Goal: Task Accomplishment & Management: Use online tool/utility

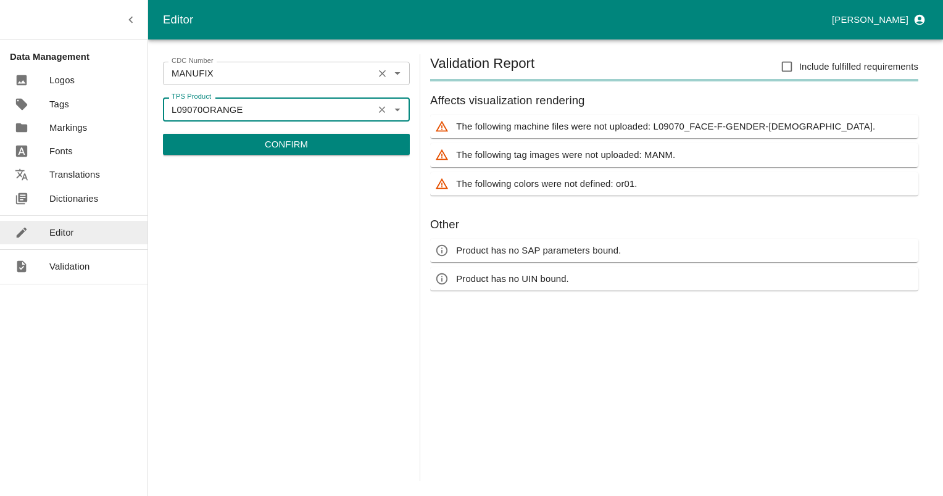
click at [382, 70] on icon "Clear" at bounding box center [382, 74] width 12 height 12
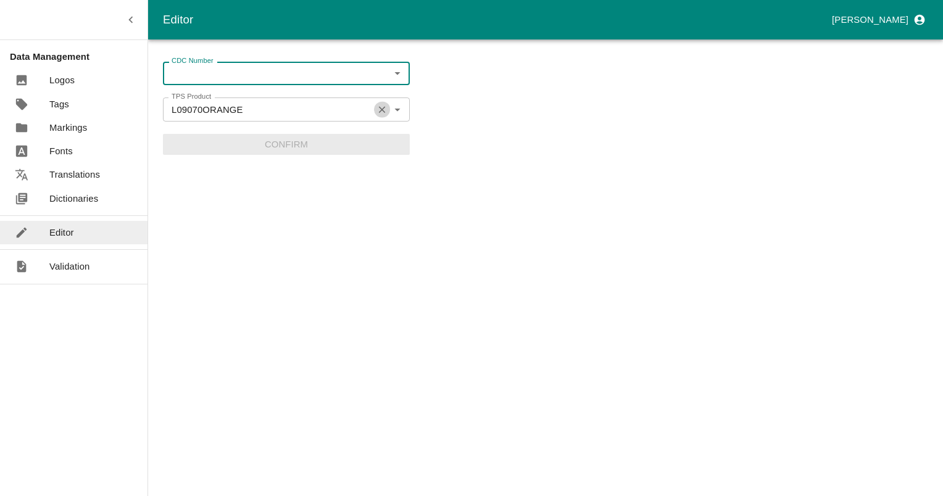
click at [382, 106] on icon "Clear" at bounding box center [382, 110] width 12 height 12
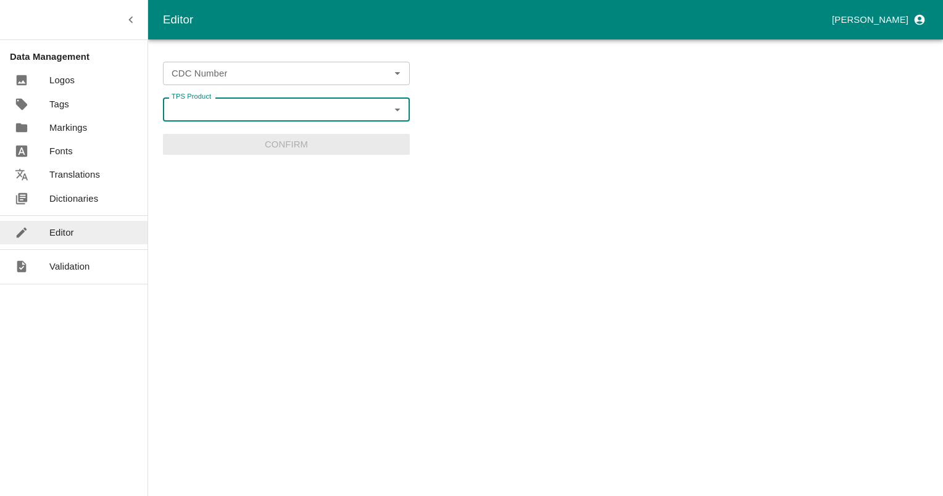
paste input "L10362BLANC"
type input "L10362BLANC"
click at [211, 137] on li "L10362BLANC" at bounding box center [286, 136] width 247 height 21
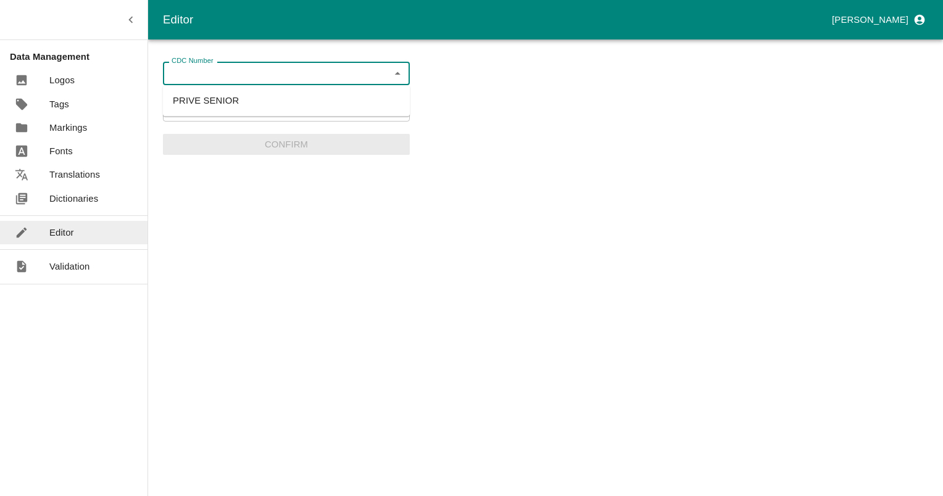
click at [331, 75] on input "CDC Number" at bounding box center [276, 73] width 219 height 16
click at [224, 102] on li "PRIVE SENIOR" at bounding box center [286, 100] width 247 height 21
type input "PRIVE SENIOR"
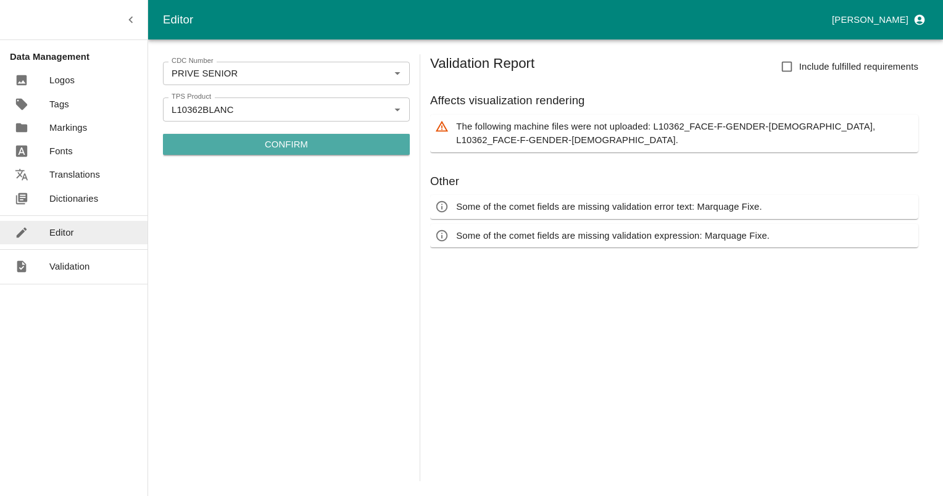
click at [283, 146] on p "Confirm" at bounding box center [286, 145] width 43 height 14
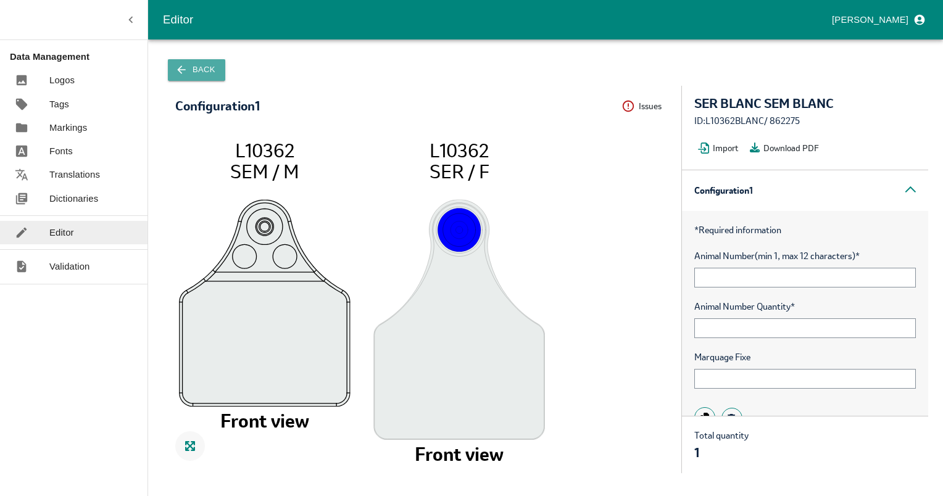
click at [188, 67] on button "Back" at bounding box center [196, 70] width 57 height 22
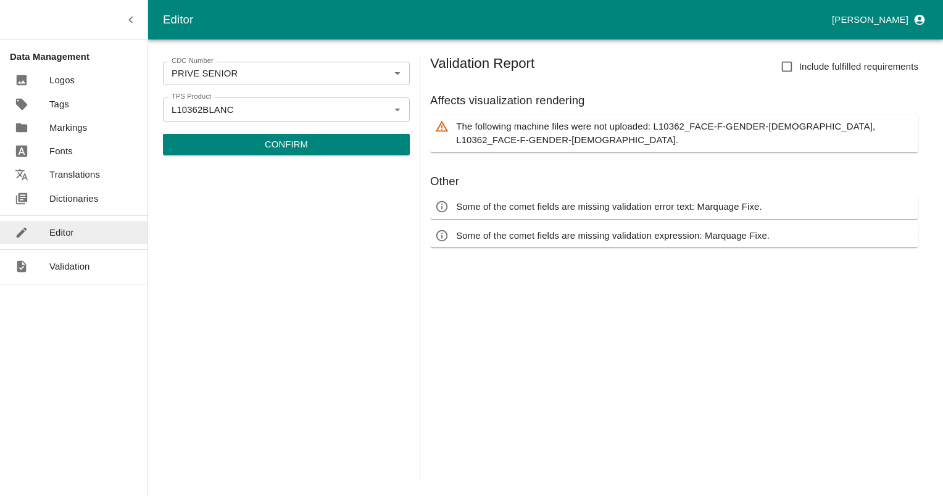
click at [278, 147] on p "Confirm" at bounding box center [286, 145] width 43 height 14
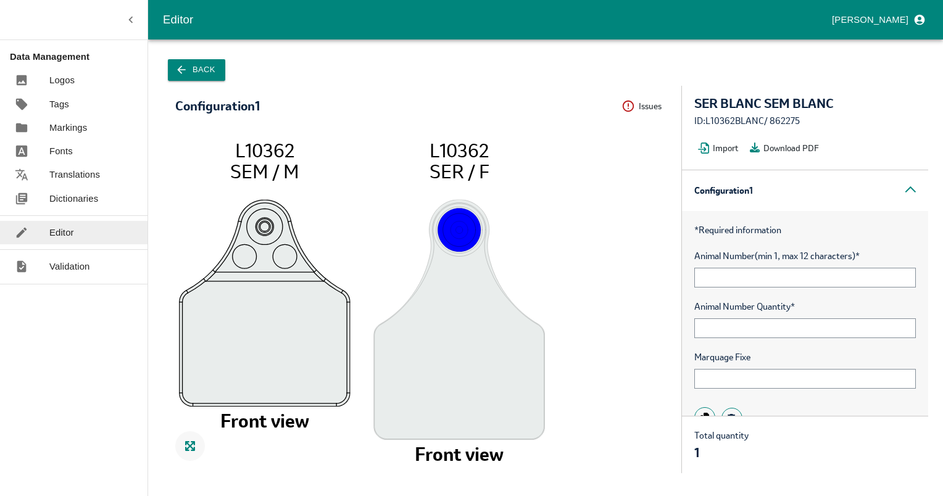
click at [173, 72] on button "Back" at bounding box center [196, 70] width 57 height 22
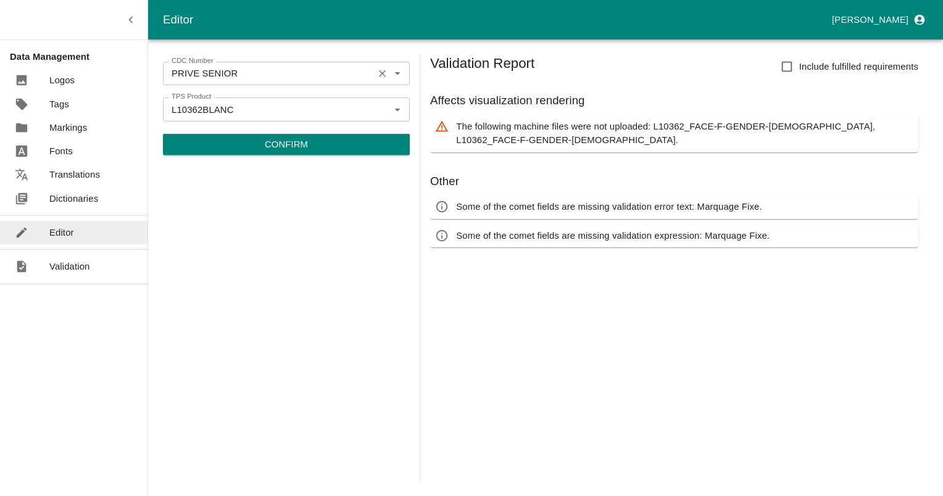
click at [382, 69] on icon "Clear" at bounding box center [382, 74] width 12 height 12
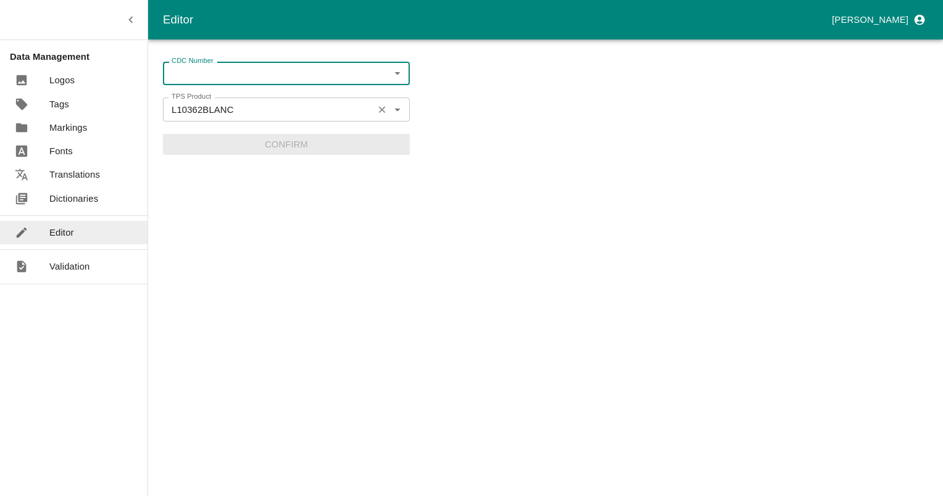
click at [381, 109] on icon "Clear" at bounding box center [382, 109] width 7 height 7
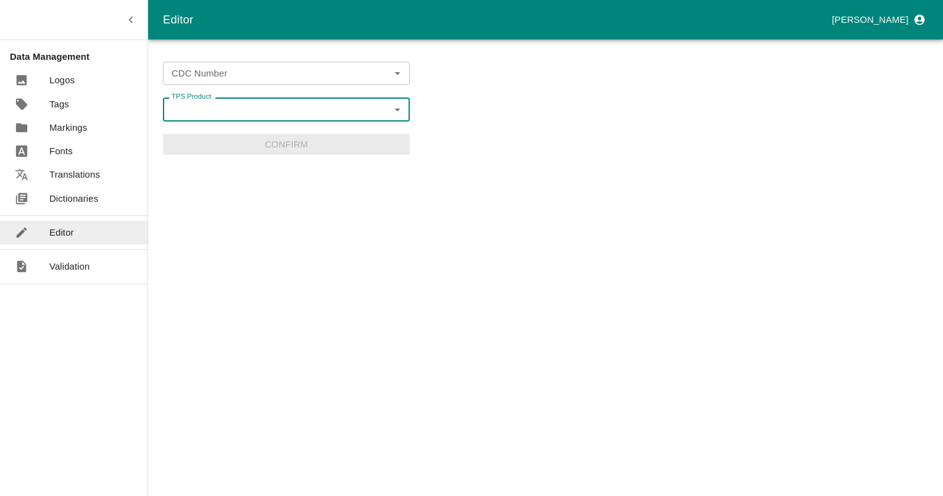
click at [345, 110] on input "TPS Product" at bounding box center [276, 109] width 219 height 16
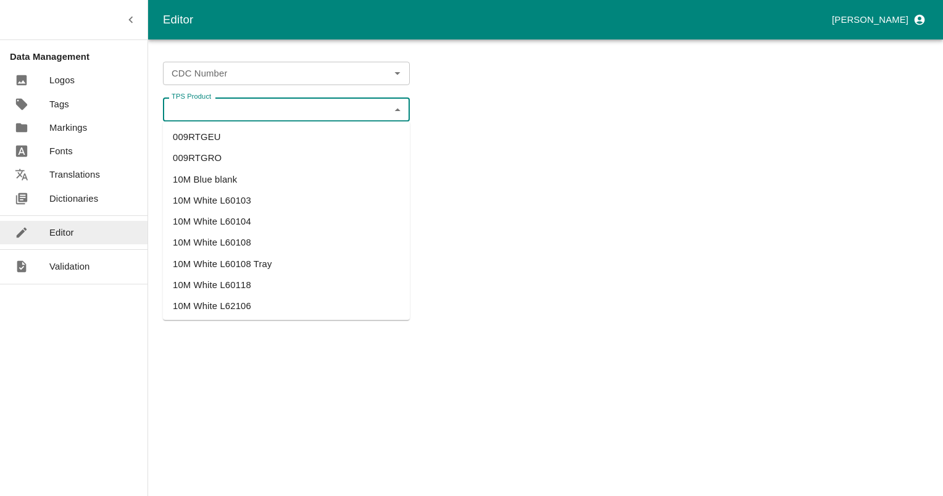
paste input "L10362BLANC"
type input "L10362BLANC"
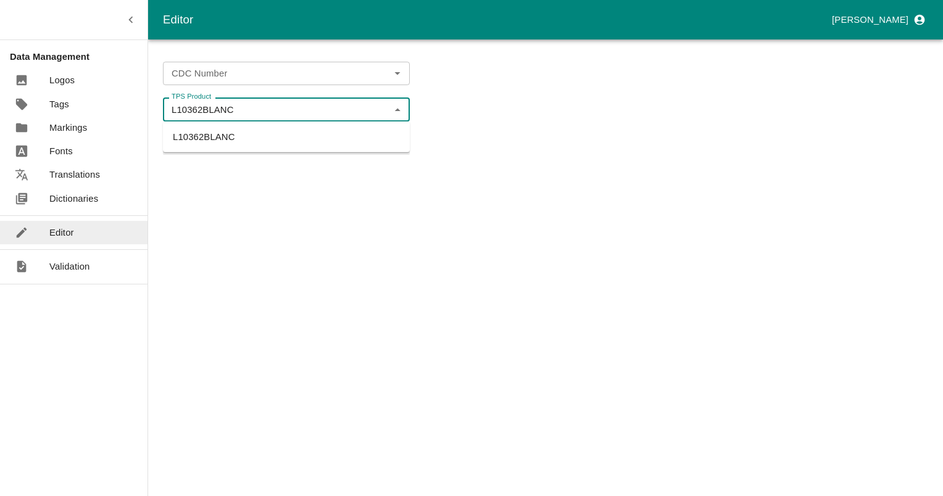
click at [200, 138] on li "L10362BLANC" at bounding box center [286, 136] width 247 height 21
click at [257, 72] on input "CDC Number" at bounding box center [276, 73] width 219 height 16
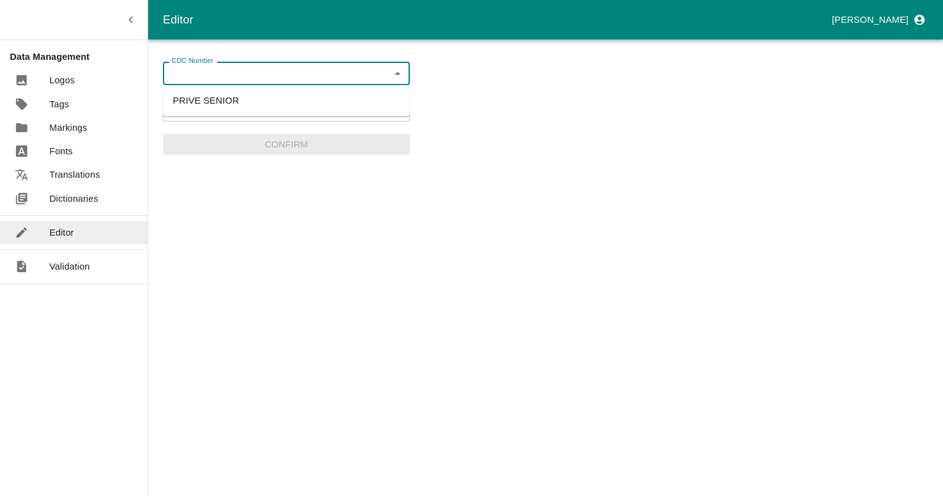
click at [212, 92] on li "PRIVE SENIOR" at bounding box center [286, 100] width 247 height 21
type input "PRIVE SENIOR"
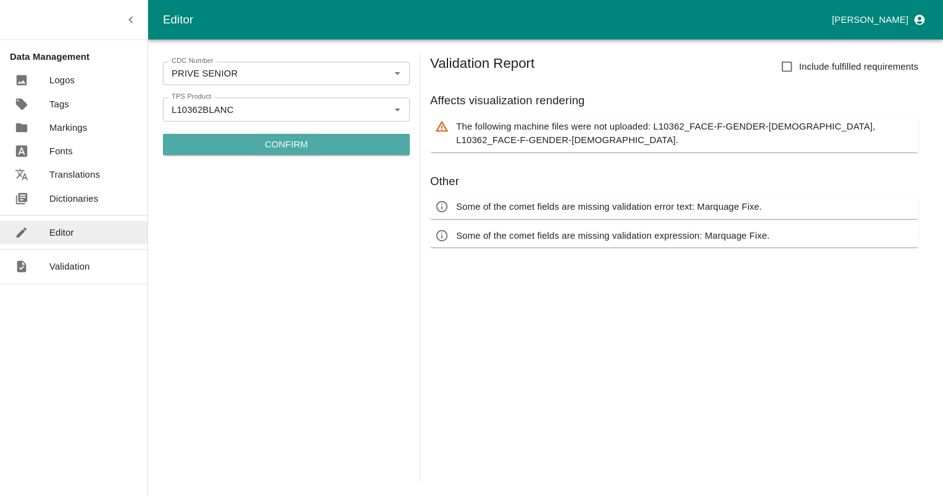
click at [269, 147] on p "Confirm" at bounding box center [286, 145] width 43 height 14
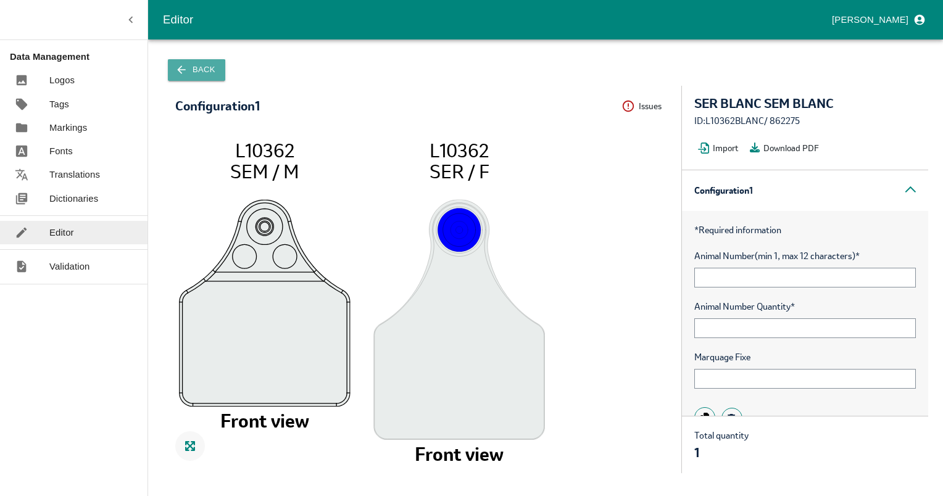
click at [184, 73] on icon "button" at bounding box center [181, 70] width 12 height 12
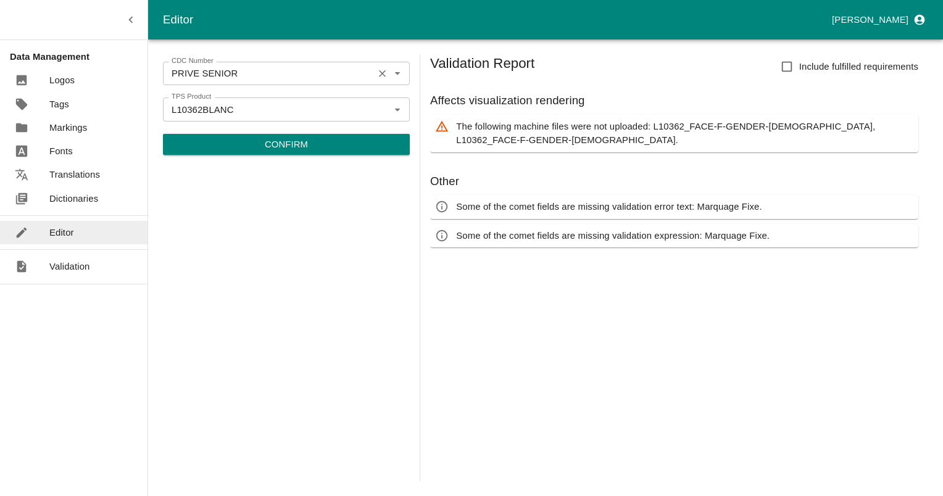
click at [379, 69] on icon "Clear" at bounding box center [382, 74] width 12 height 12
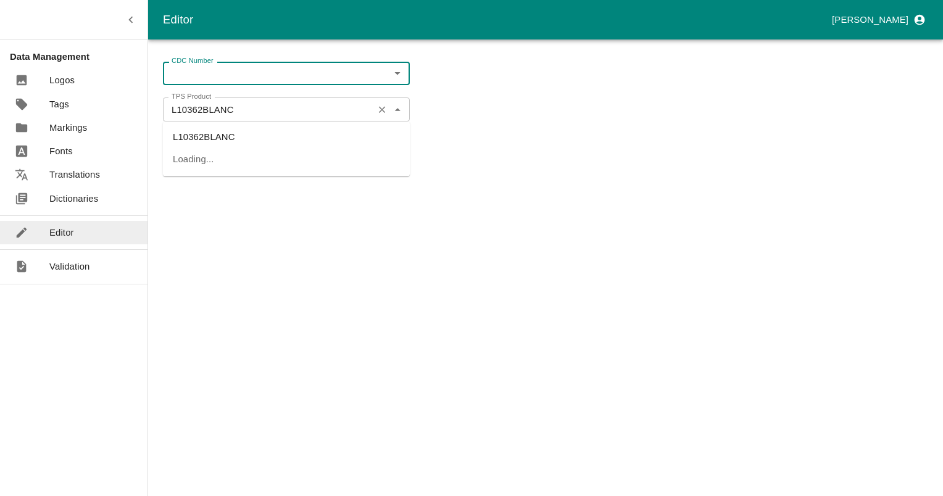
click at [262, 118] on div "L10362BLANC TPS Product" at bounding box center [286, 108] width 247 height 23
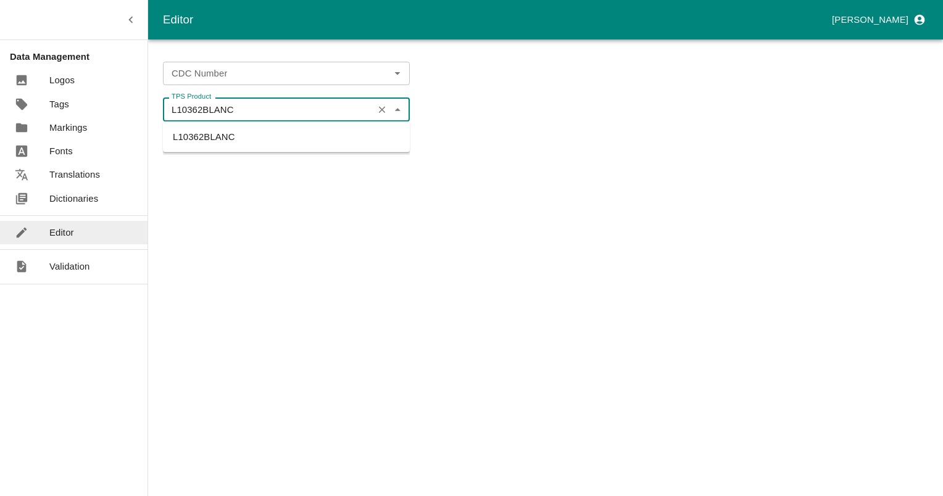
click at [259, 115] on input "L10362BLANC" at bounding box center [268, 109] width 203 height 16
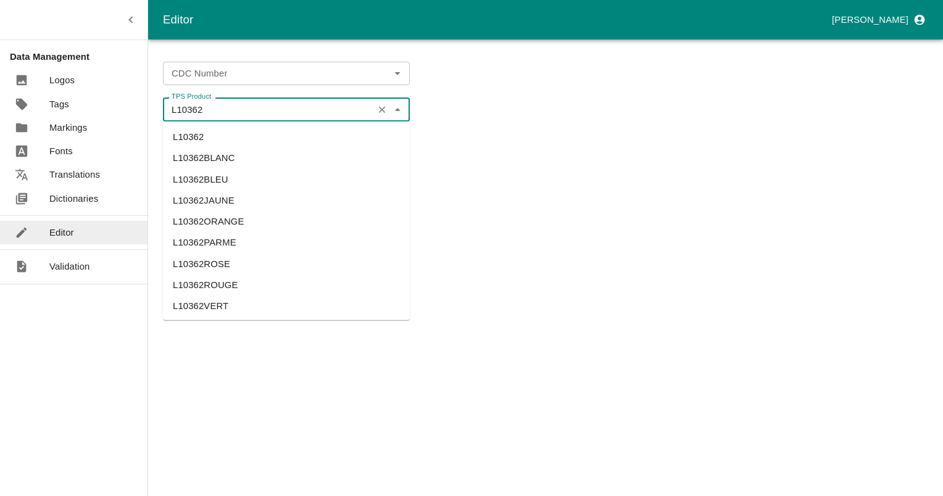
scroll to position [2, 0]
click at [178, 130] on li "L10362" at bounding box center [286, 135] width 247 height 21
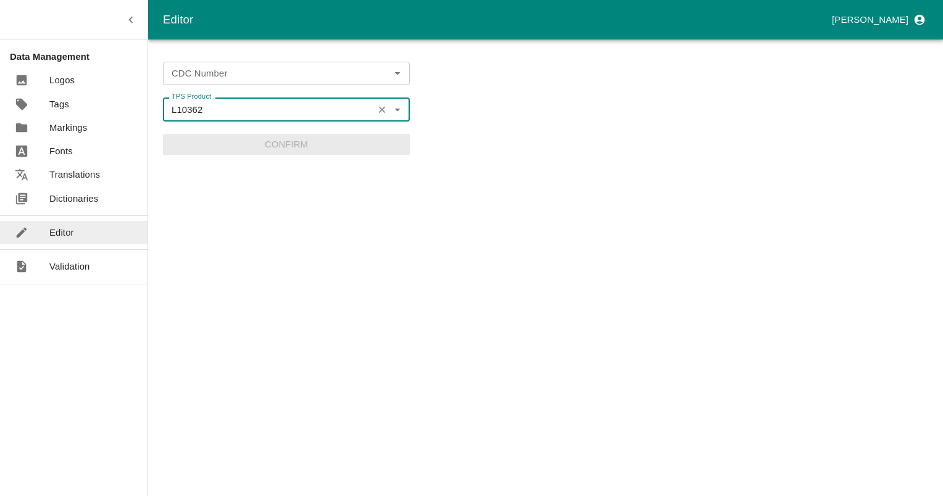
click at [269, 84] on div "CDC Number" at bounding box center [286, 73] width 247 height 23
click at [225, 212] on div "CDC Number CDC Number TPS Product L10362 TPS Product Confirm" at bounding box center [286, 267] width 247 height 427
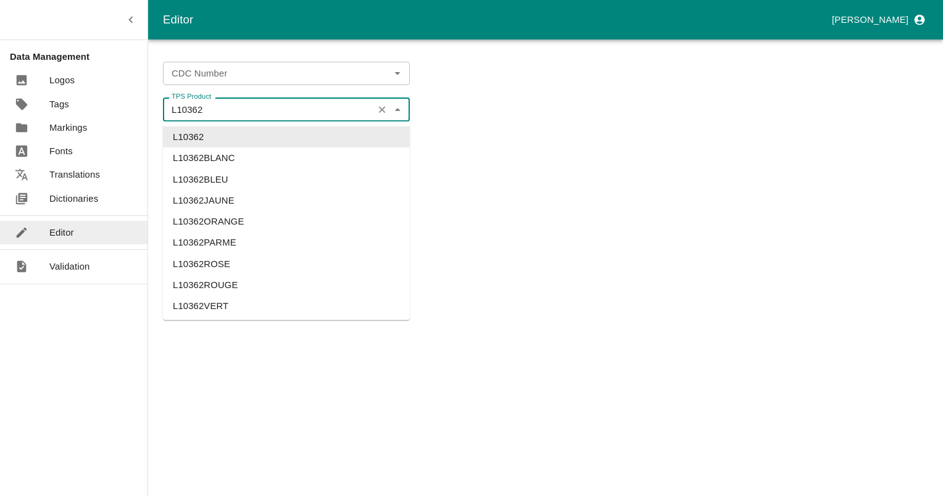
click at [258, 114] on input "L10362" at bounding box center [268, 109] width 203 height 16
click at [226, 165] on li "L10362BLANC" at bounding box center [286, 157] width 247 height 21
type input "L10362BLANC"
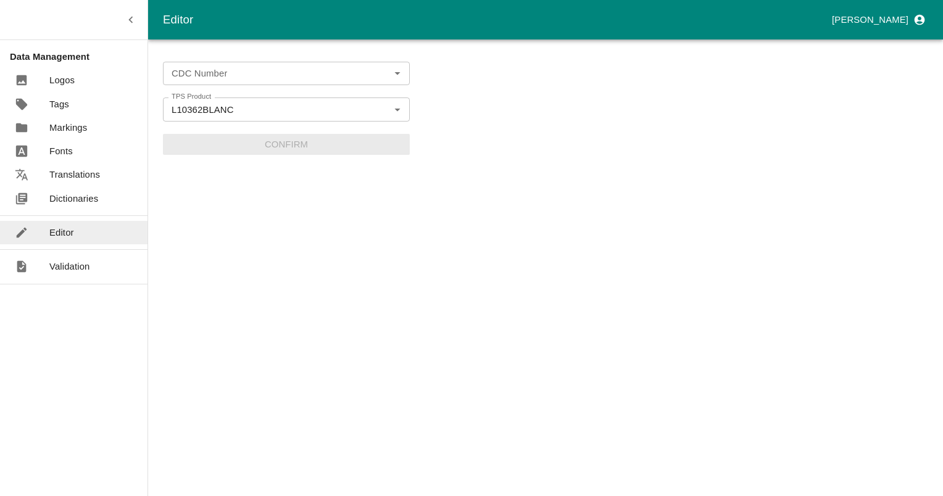
click at [284, 148] on form "CDC Number CDC Number TPS Product L10362BLANC TPS Product Confirm" at bounding box center [286, 108] width 247 height 93
click at [249, 83] on div "CDC Number" at bounding box center [286, 73] width 247 height 23
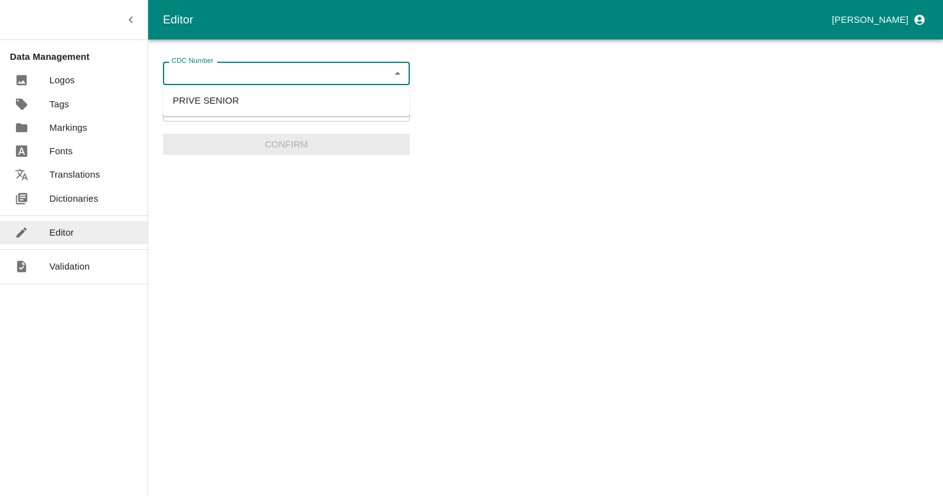
click at [200, 106] on li "PRIVE SENIOR" at bounding box center [286, 100] width 247 height 21
type input "PRIVE SENIOR"
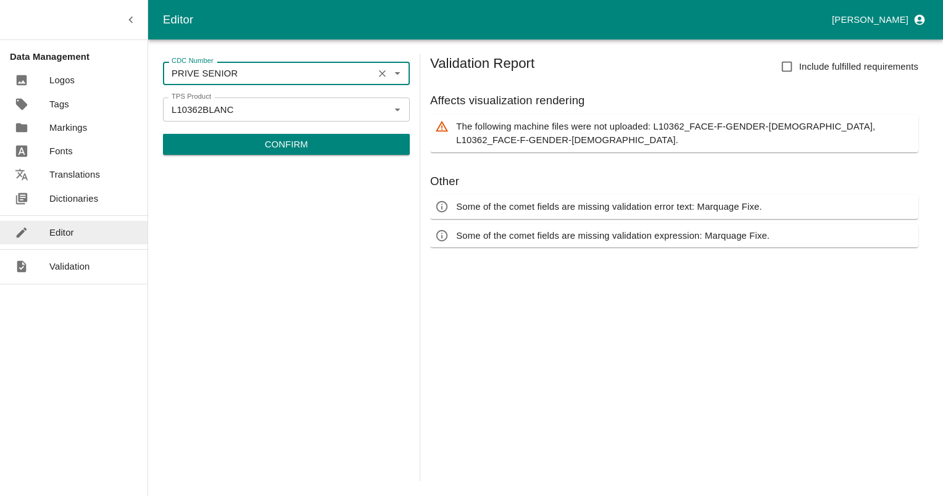
click at [297, 144] on p "Confirm" at bounding box center [286, 145] width 43 height 14
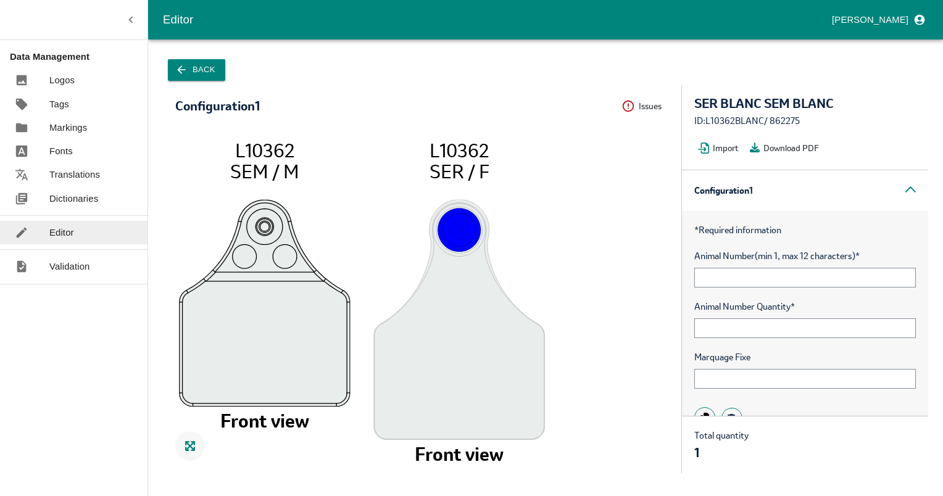
click at [792, 124] on div "ID: L10362BLANC / 862275" at bounding box center [804, 121] width 221 height 14
copy div "862275"
click at [176, 69] on icon "button" at bounding box center [181, 70] width 12 height 12
